Goal: Task Accomplishment & Management: Manage account settings

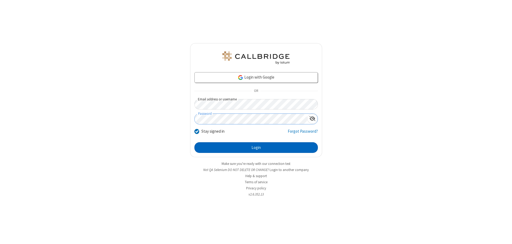
click at [256, 148] on button "Login" at bounding box center [256, 147] width 124 height 11
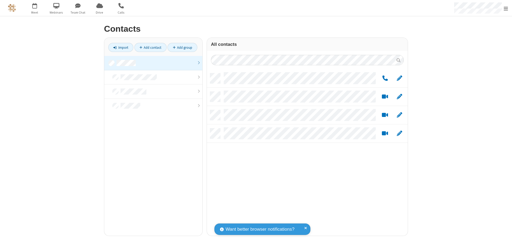
click at [153, 63] on link at bounding box center [153, 63] width 98 height 14
click at [182, 47] on link "Add group" at bounding box center [183, 47] width 30 height 9
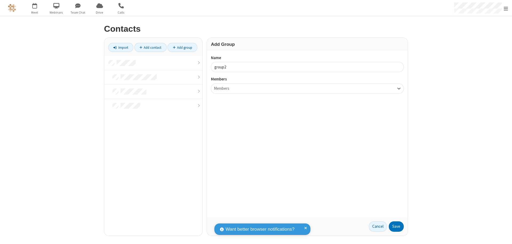
type input "group2"
type input "name19"
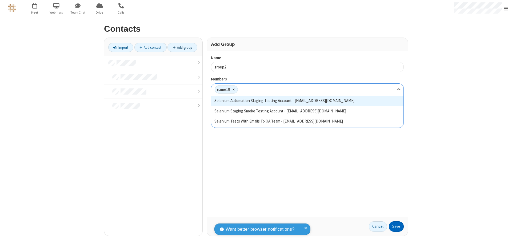
click at [396, 227] on button "Save" at bounding box center [396, 227] width 15 height 11
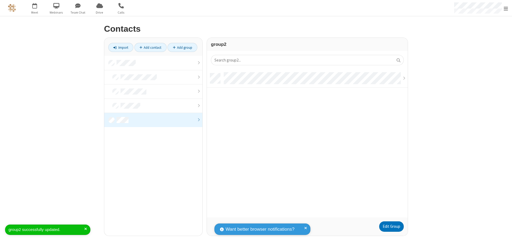
scroll to position [144, 197]
click at [391, 227] on link "Edit Group" at bounding box center [391, 227] width 25 height 11
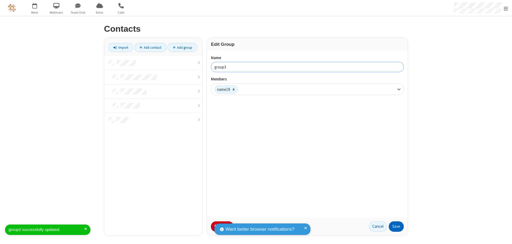
type input "group3"
click at [396, 227] on button "Save" at bounding box center [396, 227] width 15 height 11
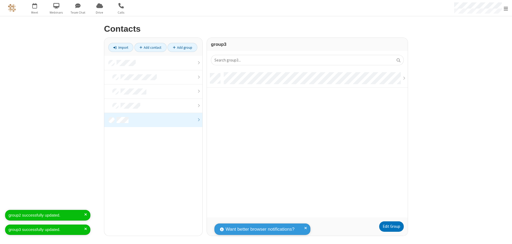
scroll to position [144, 197]
